Goal: Find specific page/section: Find specific page/section

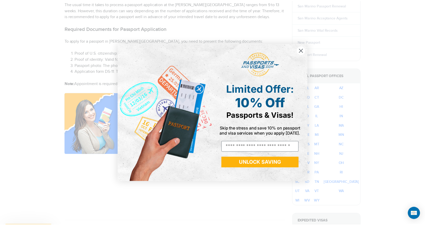
scroll to position [255, 0]
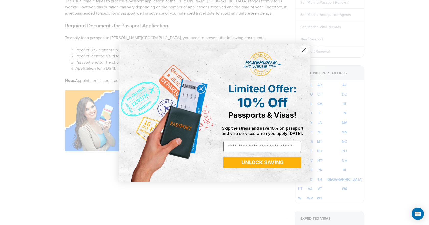
click at [302, 51] on circle "Close dialog" at bounding box center [303, 50] width 8 height 8
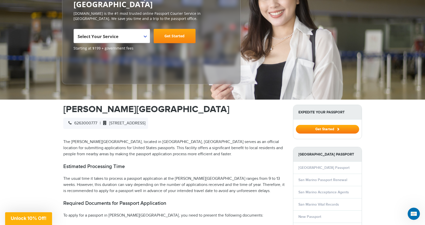
scroll to position [153, 0]
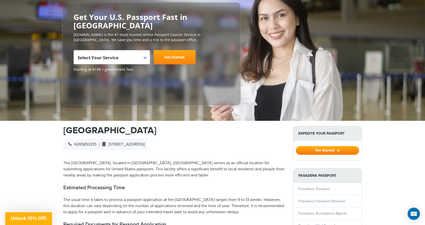
scroll to position [51, 0]
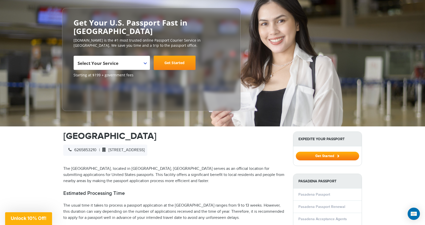
click at [146, 62] on b at bounding box center [145, 63] width 3 height 2
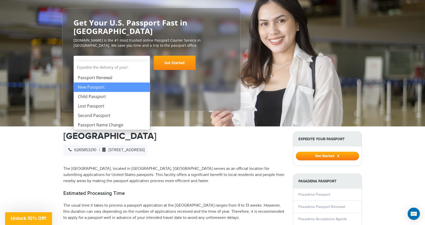
select select "**********"
